Goal: Task Accomplishment & Management: Complete application form

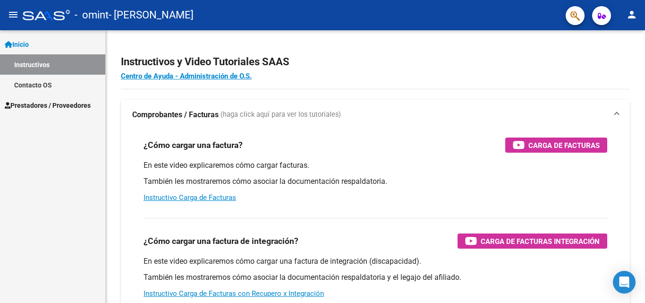
click at [35, 106] on span "Prestadores / Proveedores" at bounding box center [48, 105] width 86 height 10
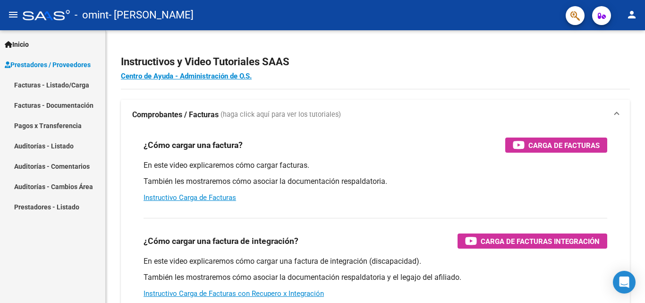
click at [79, 85] on link "Facturas - Listado/Carga" at bounding box center [52, 85] width 105 height 20
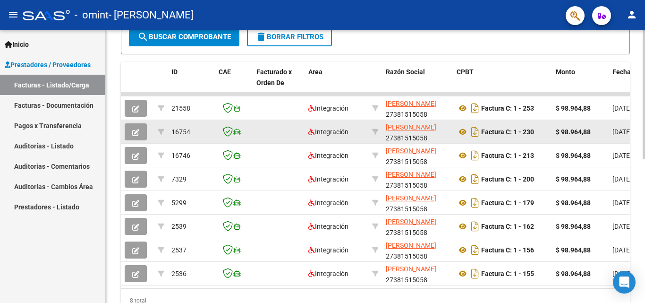
click at [122, 134] on datatable-body-cell at bounding box center [137, 131] width 33 height 23
click at [126, 132] on button "button" at bounding box center [136, 131] width 22 height 17
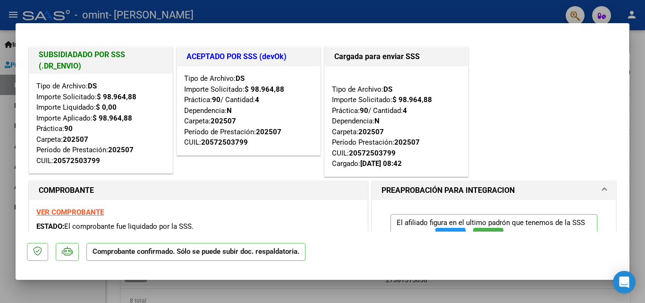
drag, startPoint x: 121, startPoint y: 110, endPoint x: 113, endPoint y: 111, distance: 8.2
click at [113, 111] on div "Tipo de Archivo: DS Importe Solicitado: $ 98.964,88 Importe Liquidado: $ 0,00 I…" at bounding box center [100, 123] width 129 height 85
drag, startPoint x: 128, startPoint y: 119, endPoint x: 117, endPoint y: 119, distance: 11.3
click at [117, 119] on strong "$ 98.964,88" at bounding box center [113, 118] width 40 height 8
click at [126, 135] on div "Tipo de Archivo: DS Importe Solicitado: $ 98.964,88 Importe Liquidado: $ 0,00 I…" at bounding box center [100, 123] width 129 height 85
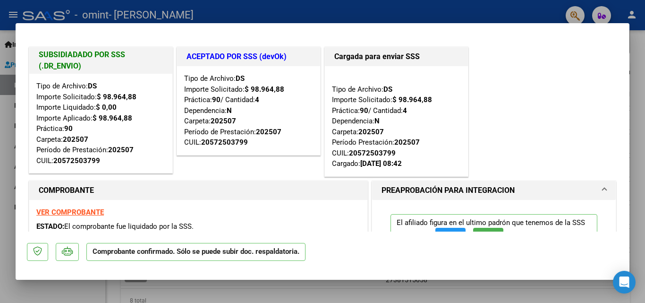
click at [1, 95] on div at bounding box center [322, 151] width 645 height 303
type input "$ 0,00"
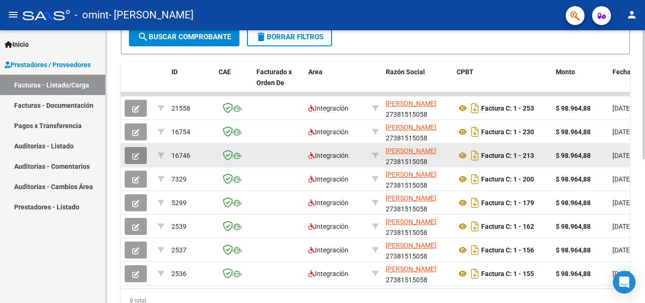
click at [143, 153] on button "button" at bounding box center [136, 155] width 22 height 17
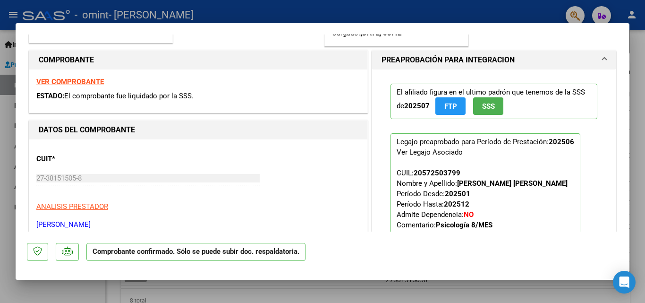
scroll to position [142, 0]
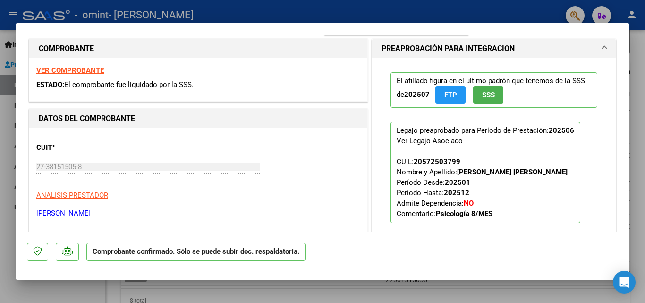
click at [0, 157] on div at bounding box center [322, 151] width 645 height 303
type input "$ 0,00"
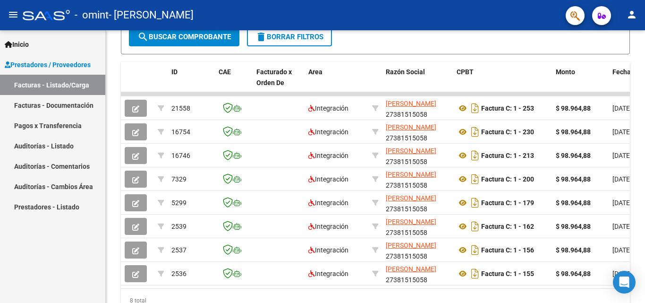
scroll to position [256, 0]
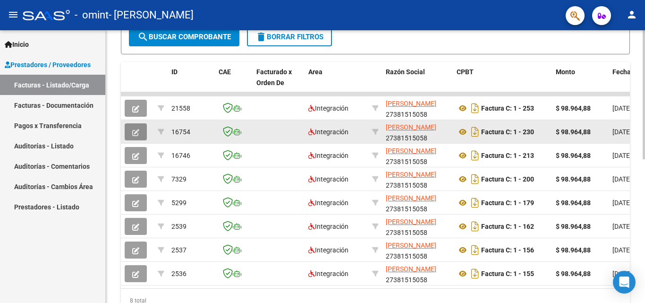
click at [132, 127] on span "button" at bounding box center [135, 131] width 7 height 8
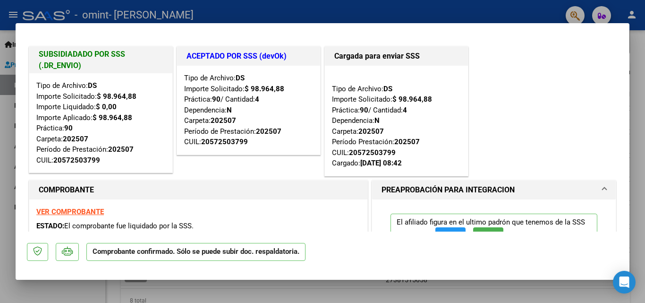
scroll to position [0, 0]
click at [1, 205] on div at bounding box center [322, 151] width 645 height 303
type input "$ 0,00"
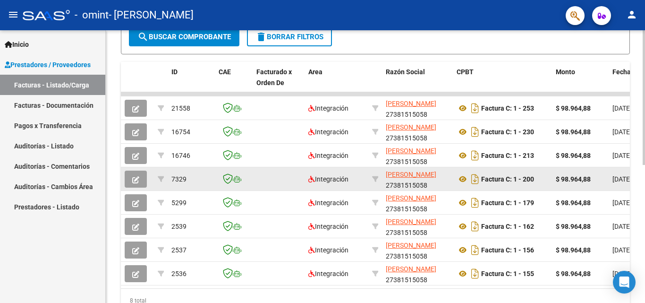
scroll to position [256, 0]
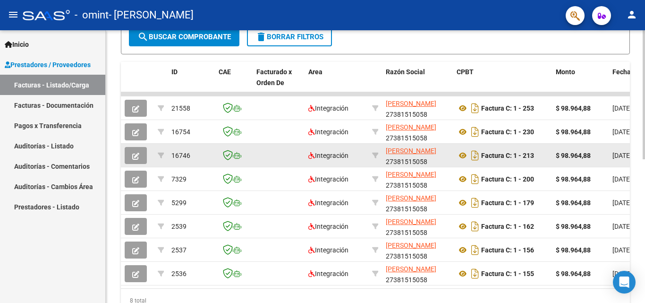
click at [133, 156] on icon "button" at bounding box center [135, 155] width 7 height 7
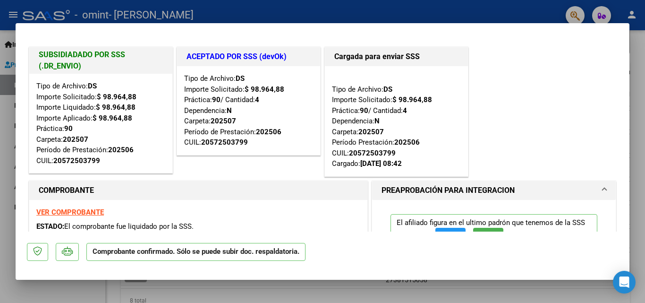
drag, startPoint x: 99, startPoint y: 106, endPoint x: 146, endPoint y: 108, distance: 47.3
click at [146, 108] on div "Tipo de Archivo: DS Importe Solicitado: $ 98.964,88 Importe Liquidado: $ 98.964…" at bounding box center [100, 123] width 129 height 85
click at [149, 119] on div "Tipo de Archivo: DS Importe Solicitado: $ 98.964,88 Importe Liquidado: $ 98.964…" at bounding box center [100, 123] width 129 height 85
click at [0, 144] on div at bounding box center [322, 151] width 645 height 303
type input "$ 0,00"
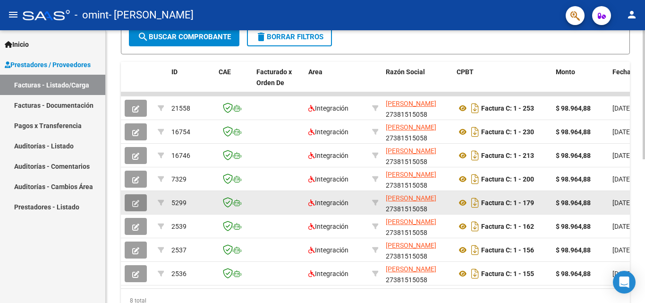
click at [136, 198] on span "button" at bounding box center [135, 202] width 7 height 8
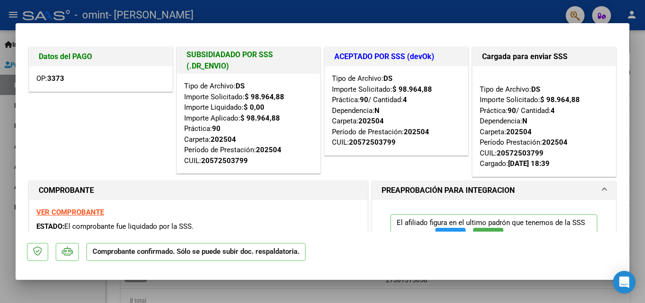
drag, startPoint x: 253, startPoint y: 97, endPoint x: 281, endPoint y: 95, distance: 27.9
click at [281, 95] on strong "$ 98.964,88" at bounding box center [265, 97] width 40 height 8
drag, startPoint x: 252, startPoint y: 108, endPoint x: 288, endPoint y: 121, distance: 38.4
click at [288, 121] on div "Tipo de Archivo: DS Importe Solicitado: $ 98.964,88 Importe Liquidado: $ 0,00 I…" at bounding box center [248, 123] width 129 height 85
drag, startPoint x: 288, startPoint y: 129, endPoint x: 268, endPoint y: 142, distance: 23.3
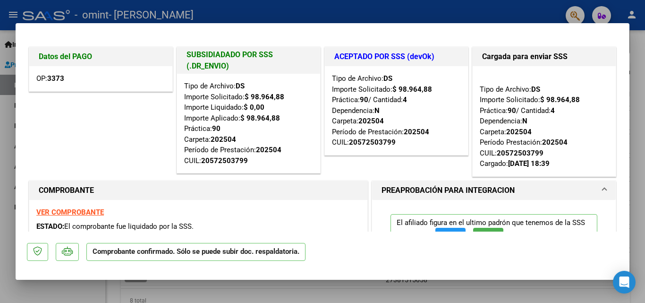
click at [288, 130] on div "Tipo de Archivo: DS Importe Solicitado: $ 98.964,88 Importe Liquidado: $ 0,00 I…" at bounding box center [248, 123] width 129 height 85
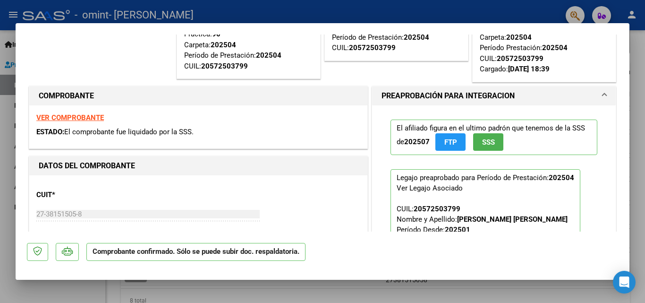
scroll to position [0, 0]
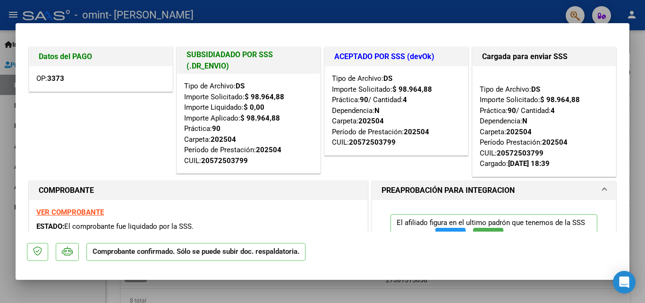
click at [8, 134] on div at bounding box center [322, 151] width 645 height 303
type input "$ 0,00"
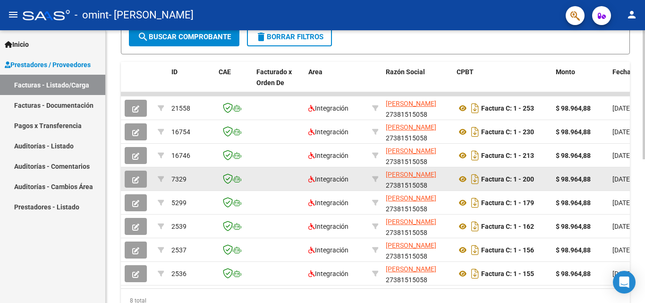
scroll to position [256, 0]
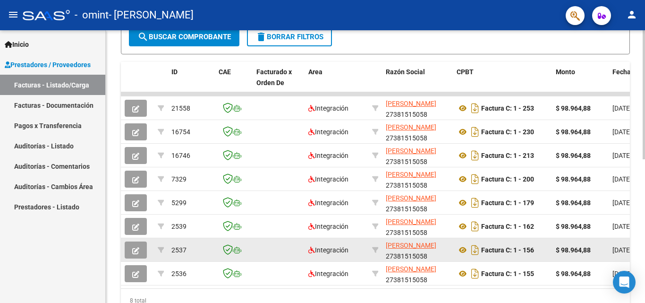
click at [132, 251] on button "button" at bounding box center [136, 249] width 22 height 17
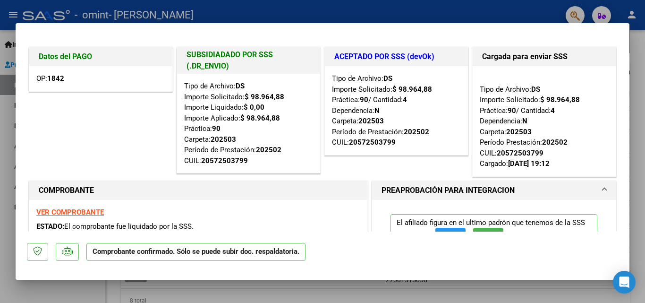
click at [0, 198] on div at bounding box center [322, 151] width 645 height 303
type input "$ 0,00"
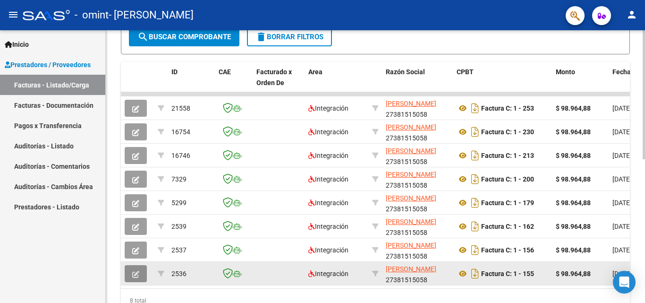
click at [137, 276] on icon "button" at bounding box center [135, 274] width 7 height 7
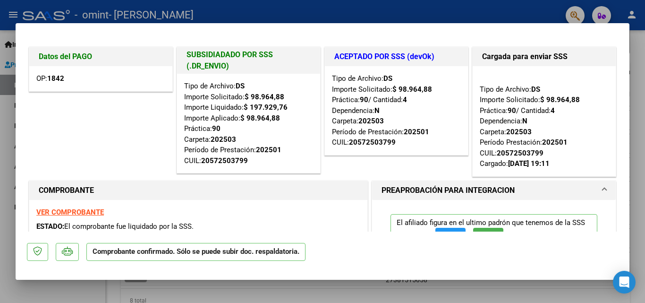
drag, startPoint x: 249, startPoint y: 106, endPoint x: 289, endPoint y: 106, distance: 40.1
click at [289, 106] on div "Tipo de Archivo: DS Importe Solicitado: $ 98.964,88 Importe Liquidado: $ 197.92…" at bounding box center [248, 123] width 129 height 85
click at [286, 120] on div "Tipo de Archivo: DS Importe Solicitado: $ 98.964,88 Importe Liquidado: $ 197.92…" at bounding box center [248, 123] width 129 height 85
click at [1, 165] on div at bounding box center [322, 151] width 645 height 303
type input "$ 0,00"
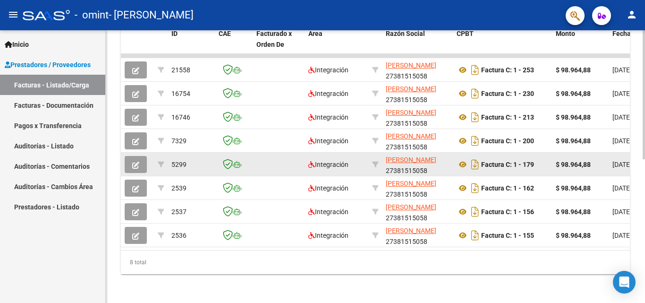
scroll to position [303, 0]
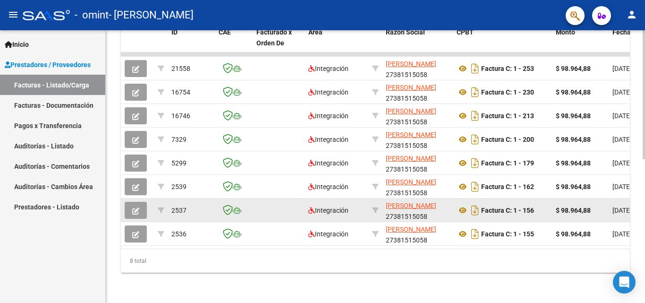
click at [132, 204] on button "button" at bounding box center [136, 210] width 22 height 17
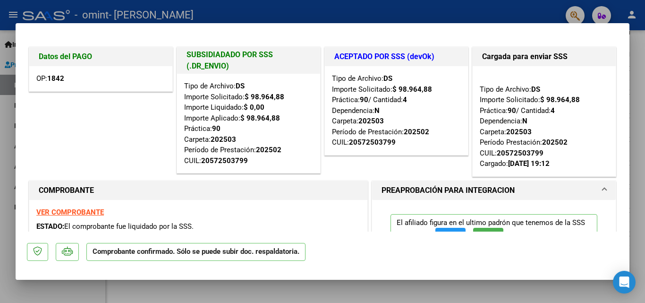
click at [0, 185] on div at bounding box center [322, 151] width 645 height 303
type input "$ 0,00"
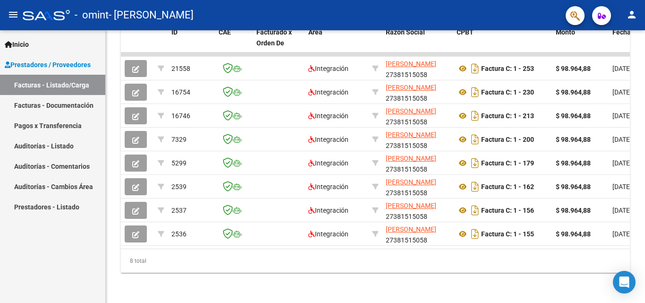
scroll to position [279, 0]
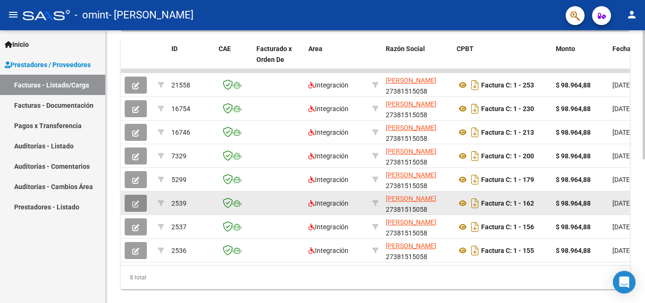
click at [136, 201] on icon "button" at bounding box center [135, 203] width 7 height 7
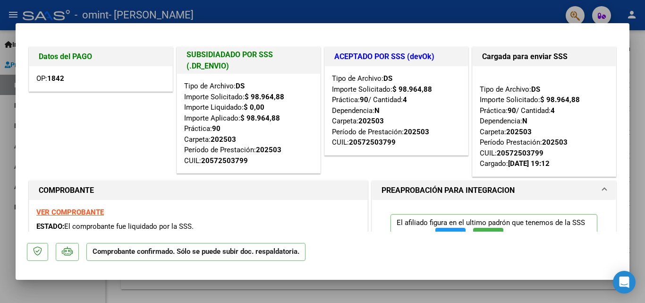
click at [0, 212] on div at bounding box center [322, 151] width 645 height 303
type input "$ 0,00"
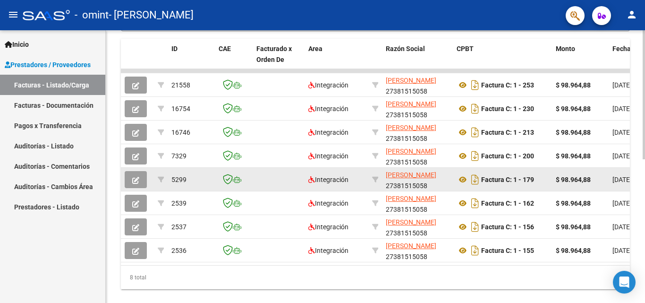
click at [127, 181] on button "button" at bounding box center [136, 179] width 22 height 17
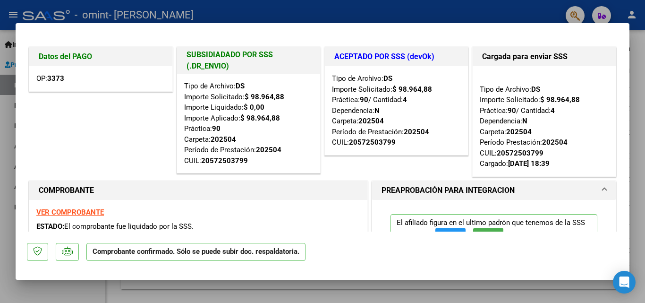
click at [0, 211] on div at bounding box center [322, 151] width 645 height 303
type input "$ 0,00"
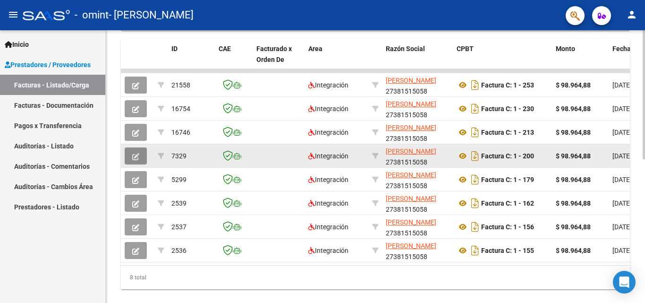
click at [138, 154] on icon "button" at bounding box center [135, 156] width 7 height 7
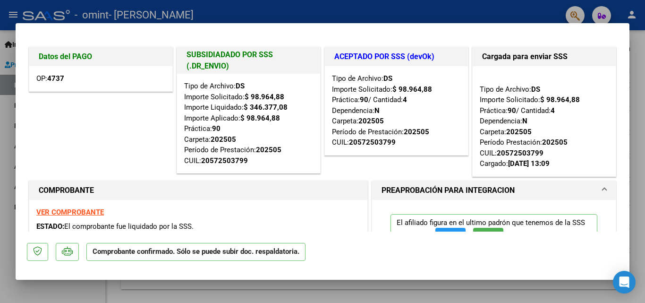
drag, startPoint x: 248, startPoint y: 106, endPoint x: 289, endPoint y: 106, distance: 41.1
click at [289, 106] on div "Tipo de Archivo: DS Importe Solicitado: $ 98.964,88 Importe Liquidado: $ 346.37…" at bounding box center [248, 123] width 129 height 85
click at [0, 212] on div at bounding box center [322, 151] width 645 height 303
type input "$ 0,00"
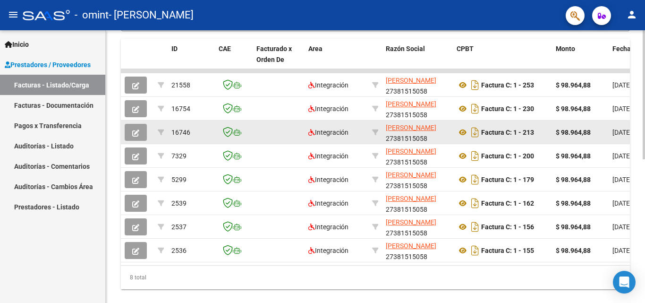
click at [136, 133] on icon "button" at bounding box center [135, 132] width 7 height 7
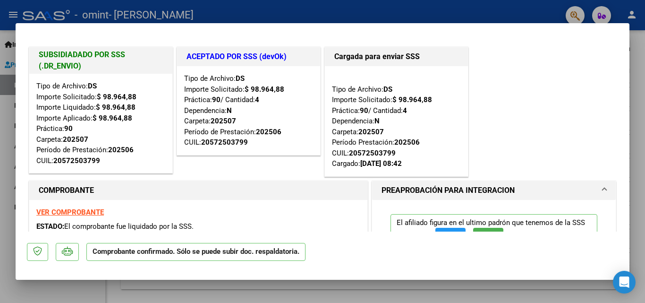
click at [0, 225] on div at bounding box center [322, 151] width 645 height 303
type input "$ 0,00"
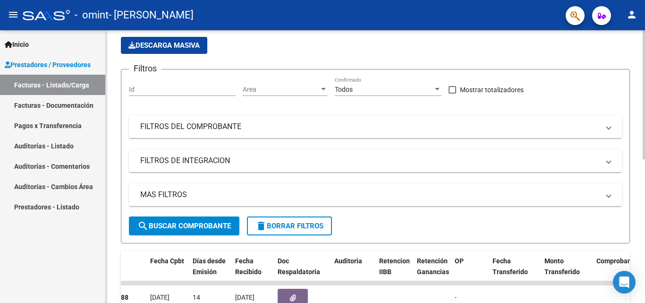
scroll to position [20, 0]
